Goal: Task Accomplishment & Management: Complete application form

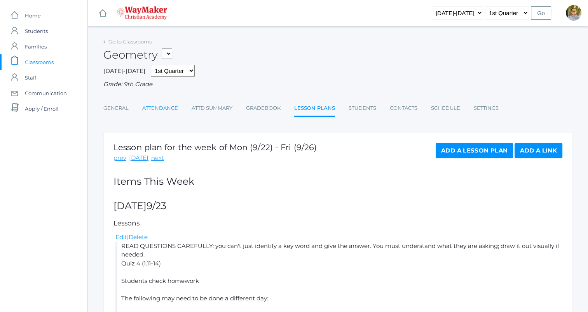
click at [159, 106] on link "Attendance" at bounding box center [160, 109] width 36 height 16
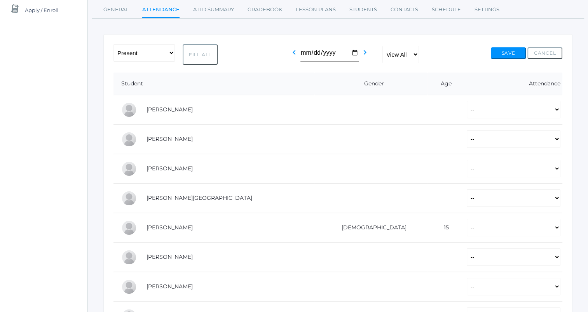
scroll to position [133, 0]
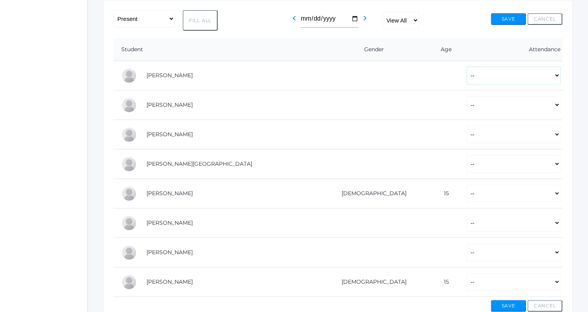
click at [478, 78] on select "-- Present Tardy Excused Tardy Unexcused Absent Excused Absent Unexcused" at bounding box center [514, 75] width 94 height 17
select select "P"
click at [467, 67] on select "-- Present Tardy Excused Tardy Unexcused Absent Excused Absent Unexcused" at bounding box center [514, 75] width 94 height 17
click at [467, 105] on select "-- Present Tardy Excused Tardy Unexcused Absent Excused Absent Unexcused" at bounding box center [514, 104] width 94 height 17
select select "P"
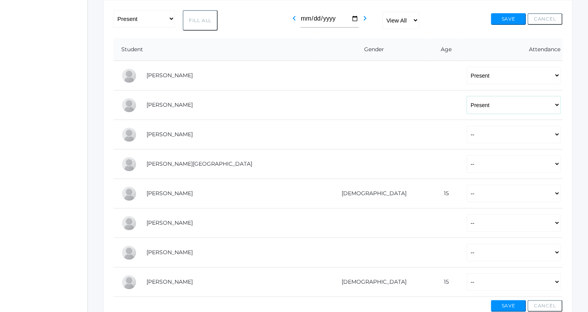
click at [467, 96] on select "-- Present Tardy Excused Tardy Unexcused Absent Excused Absent Unexcused" at bounding box center [514, 104] width 94 height 17
click at [467, 136] on select "-- Present Tardy Excused Tardy Unexcused Absent Excused Absent Unexcused" at bounding box center [514, 134] width 94 height 17
select select "P"
click at [467, 126] on select "-- Present Tardy Excused Tardy Unexcused Absent Excused Absent Unexcused" at bounding box center [514, 134] width 94 height 17
click at [467, 167] on select "-- Present Tardy Excused Tardy Unexcused Absent Excused Absent Unexcused" at bounding box center [514, 163] width 94 height 17
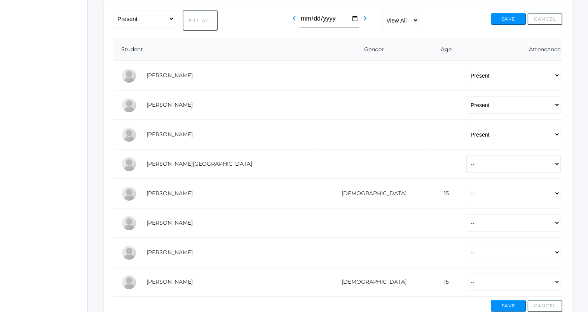
select select "P"
click at [467, 155] on select "-- Present Tardy Excused Tardy Unexcused Absent Excused Absent Unexcused" at bounding box center [514, 163] width 94 height 17
click at [467, 193] on select "-- Present Tardy Excused Tardy Unexcused Absent Excused Absent Unexcused" at bounding box center [514, 193] width 94 height 17
select select "P"
click at [467, 185] on select "-- Present Tardy Excused Tardy Unexcused Absent Excused Absent Unexcused" at bounding box center [514, 193] width 94 height 17
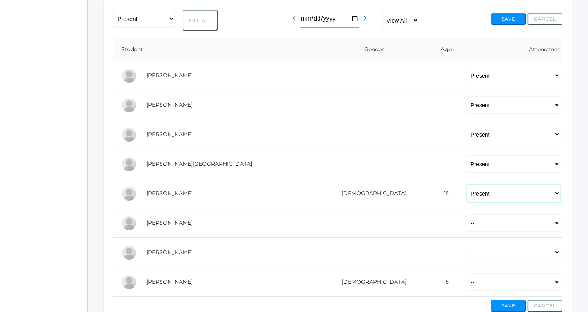
scroll to position [178, 0]
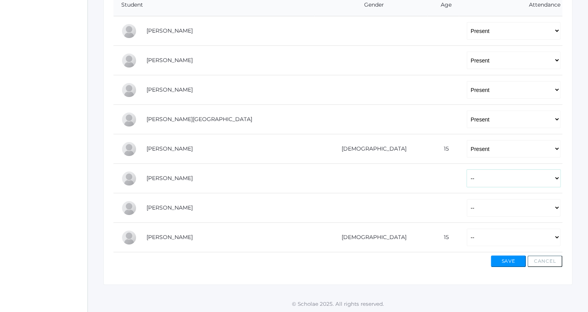
click at [467, 181] on select "-- Present Tardy Excused Tardy Unexcused Absent Excused Absent Unexcused" at bounding box center [514, 178] width 94 height 17
select select "P"
click at [467, 170] on select "-- Present Tardy Excused Tardy Unexcused Absent Excused Absent Unexcused" at bounding box center [514, 178] width 94 height 17
click at [467, 207] on select "-- Present Tardy Excused Tardy Unexcused Absent Excused Absent Unexcused" at bounding box center [514, 207] width 94 height 17
select select "P"
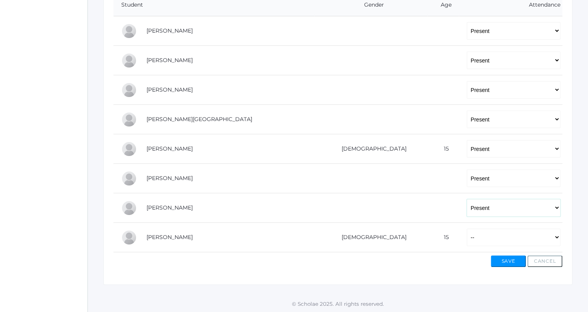
click at [467, 199] on select "-- Present Tardy Excused Tardy Unexcused Absent Excused Absent Unexcused" at bounding box center [514, 207] width 94 height 17
click at [467, 243] on select "-- Present Tardy Excused Tardy Unexcused Absent Excused Absent Unexcused" at bounding box center [514, 237] width 94 height 17
select select "P"
click at [467, 229] on select "-- Present Tardy Excused Tardy Unexcused Absent Excused Absent Unexcused" at bounding box center [514, 237] width 94 height 17
click at [501, 262] on button "Save" at bounding box center [508, 262] width 35 height 12
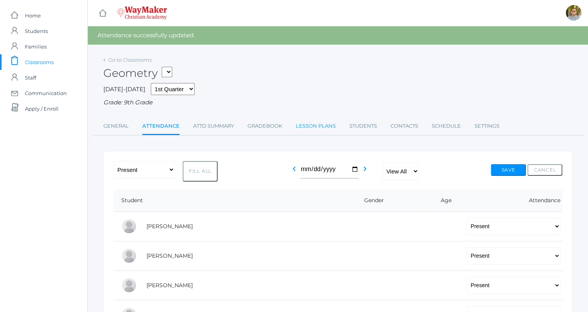
click at [318, 124] on link "Lesson Plans" at bounding box center [316, 127] width 40 height 16
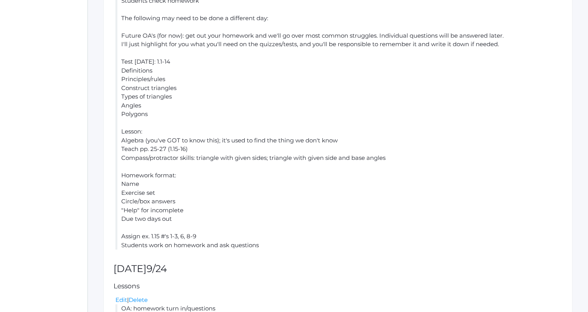
scroll to position [279, 0]
